Goal: Transaction & Acquisition: Book appointment/travel/reservation

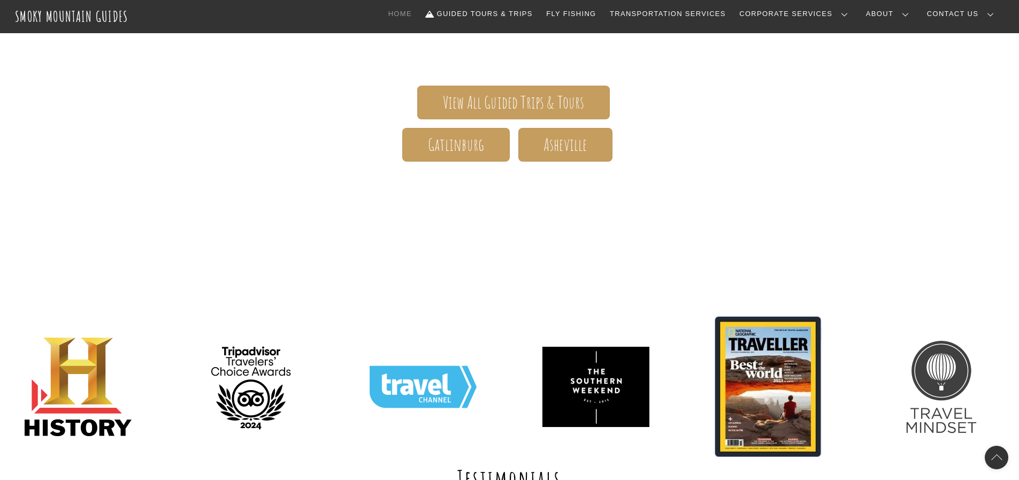
scroll to position [267, 0]
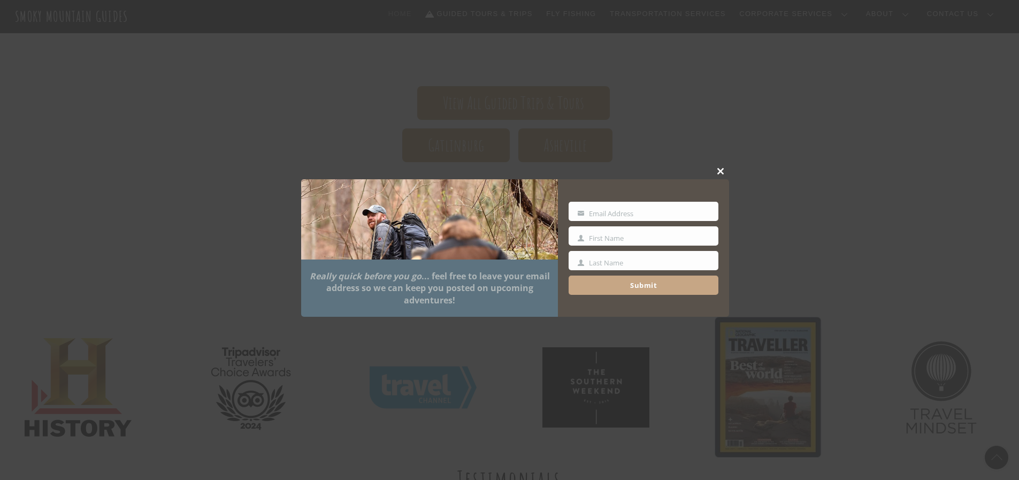
click at [722, 166] on button "Close this module" at bounding box center [721, 171] width 16 height 16
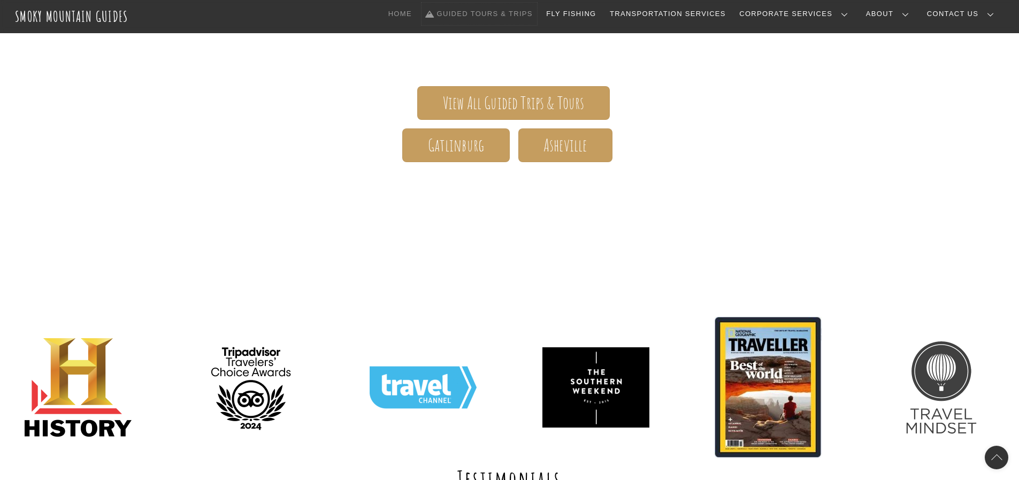
click at [537, 8] on link "Guided Tours & Trips" at bounding box center [479, 14] width 116 height 22
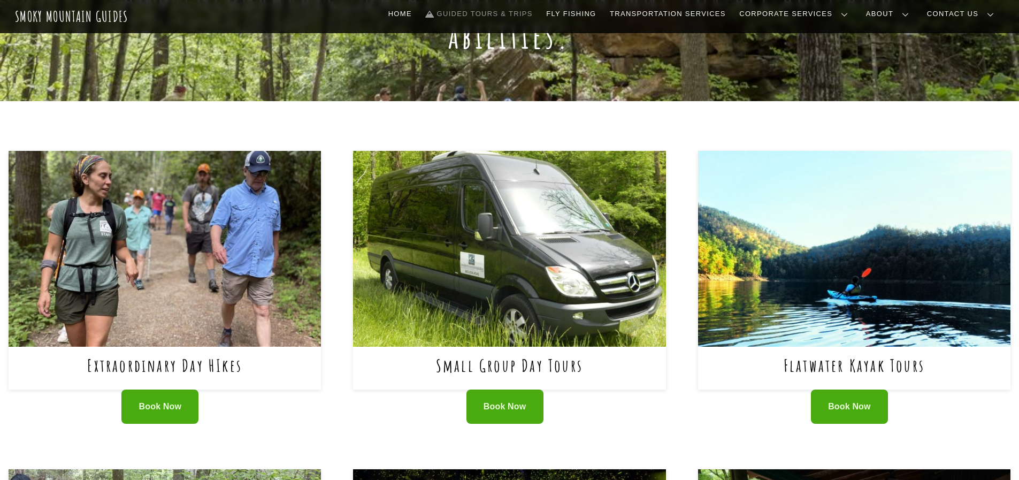
scroll to position [321, 0]
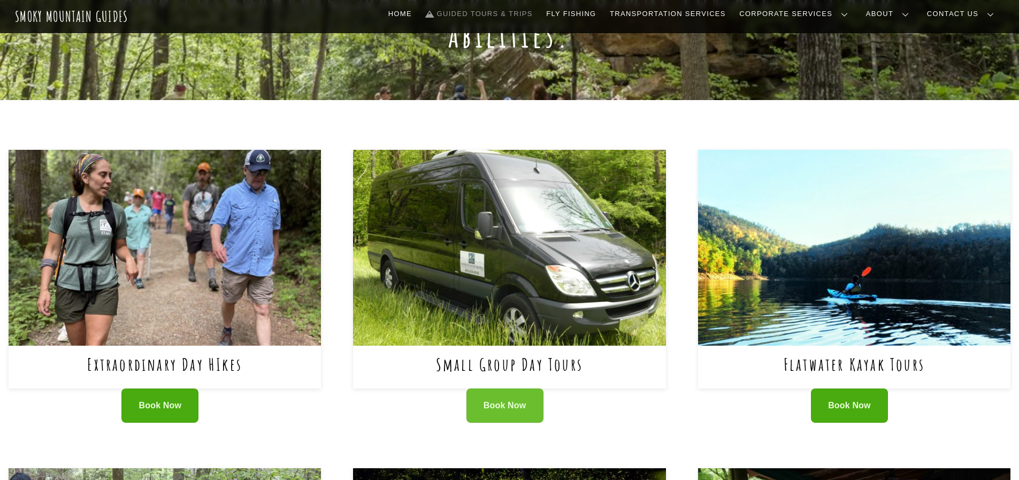
click at [500, 400] on span "Book Now" at bounding box center [505, 405] width 43 height 11
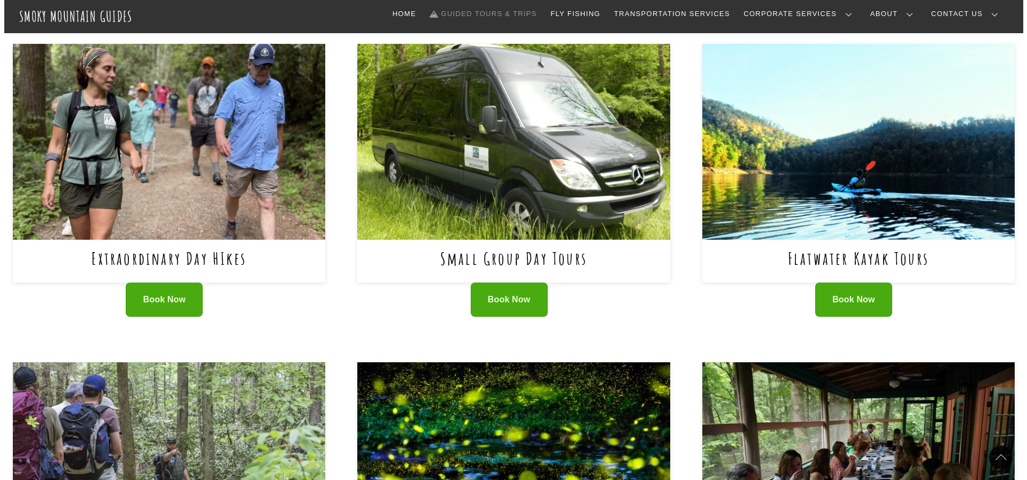
scroll to position [374, 0]
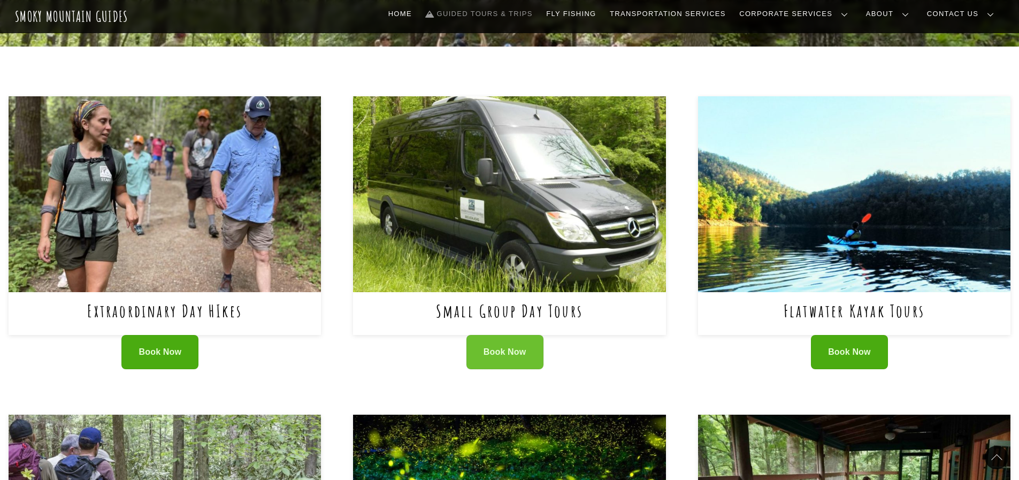
click at [499, 347] on span "Book Now" at bounding box center [505, 352] width 43 height 11
